Goal: Navigation & Orientation: Find specific page/section

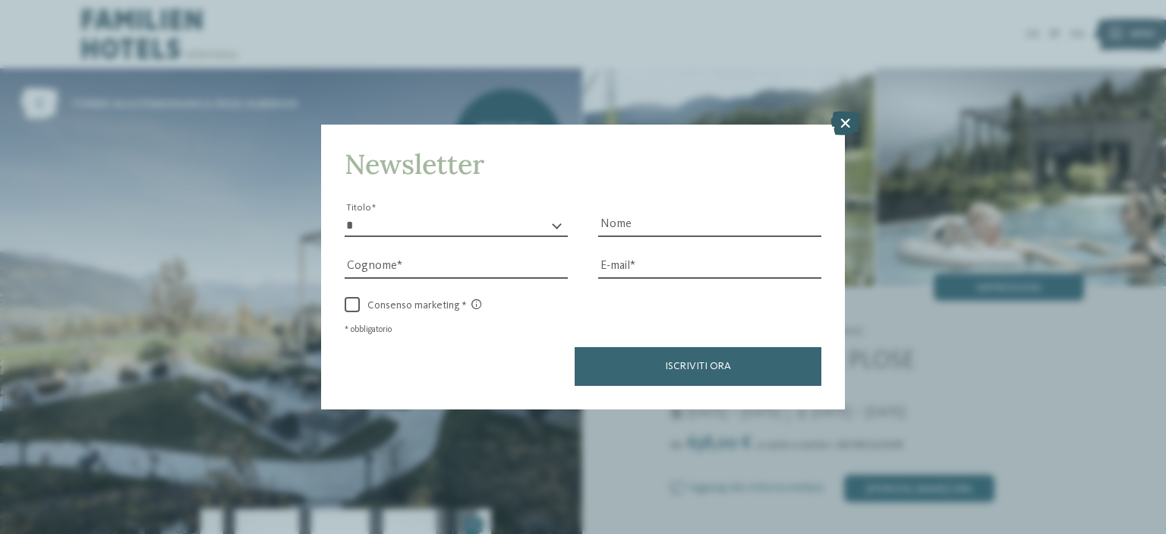
click at [840, 123] on icon at bounding box center [846, 123] width 30 height 24
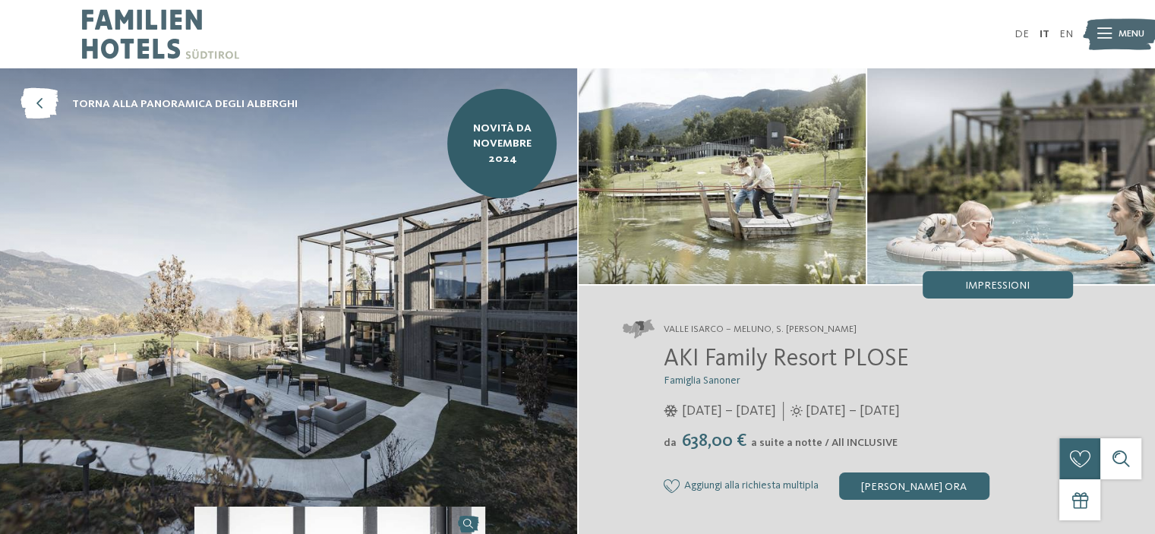
click at [1134, 34] on span "Menu" at bounding box center [1131, 34] width 26 height 14
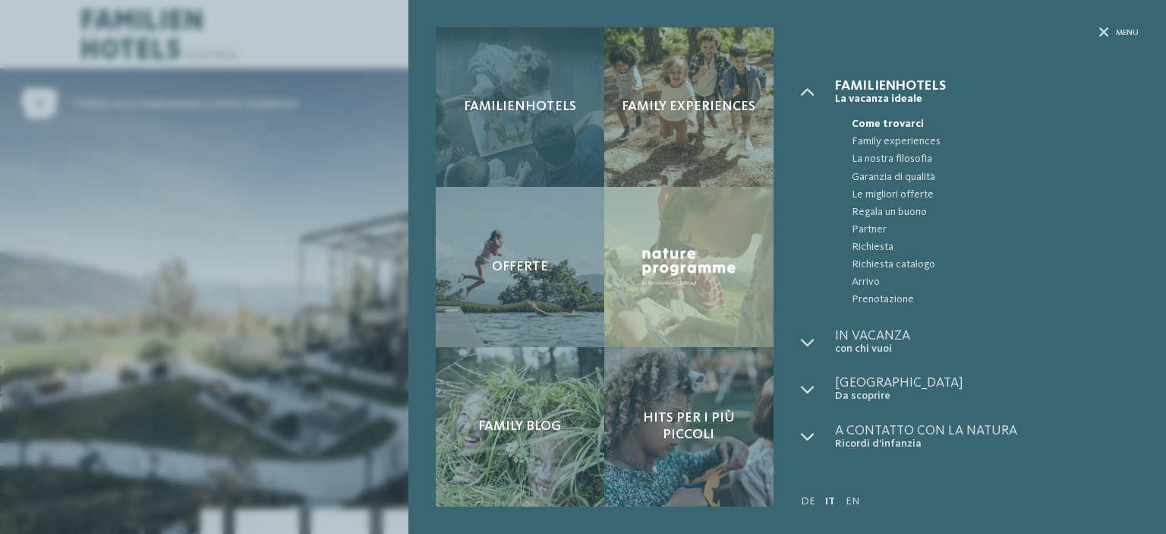
click at [560, 99] on span "Familienhotels" at bounding box center [520, 107] width 112 height 17
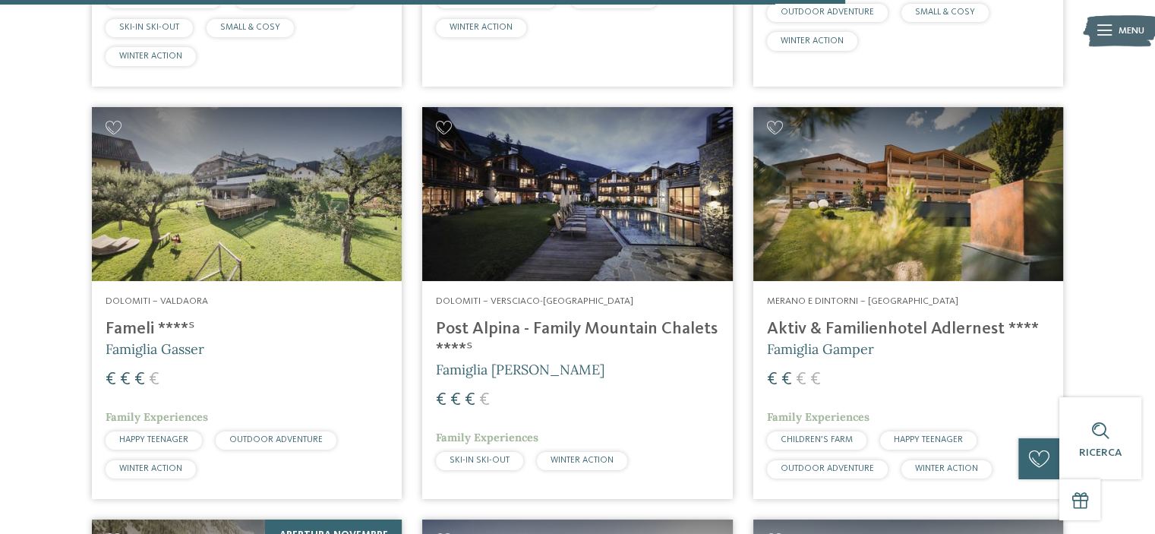
scroll to position [3510, 0]
